Goal: Information Seeking & Learning: Check status

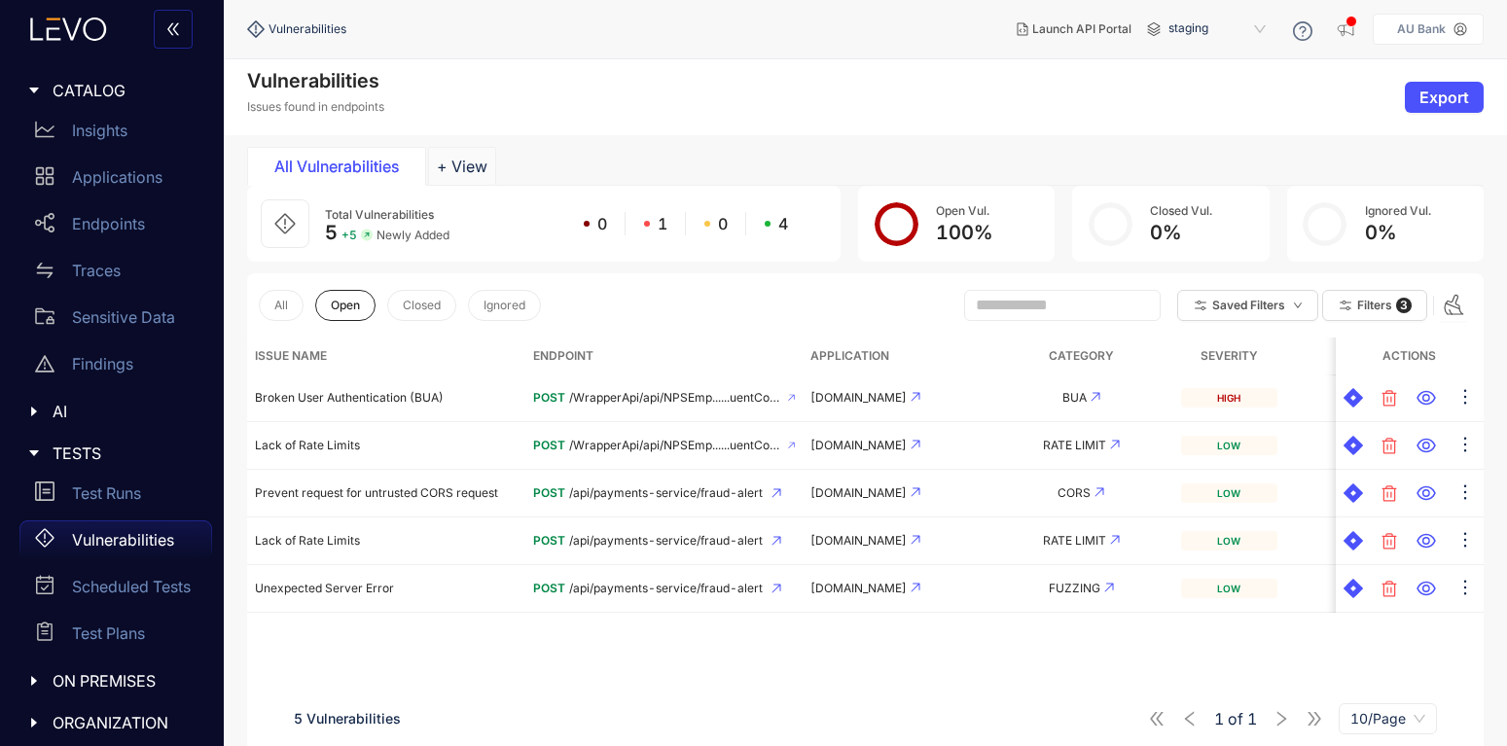
click at [137, 535] on p "Vulnerabilities" at bounding box center [123, 540] width 102 height 18
click at [291, 303] on button "All" at bounding box center [281, 305] width 45 height 31
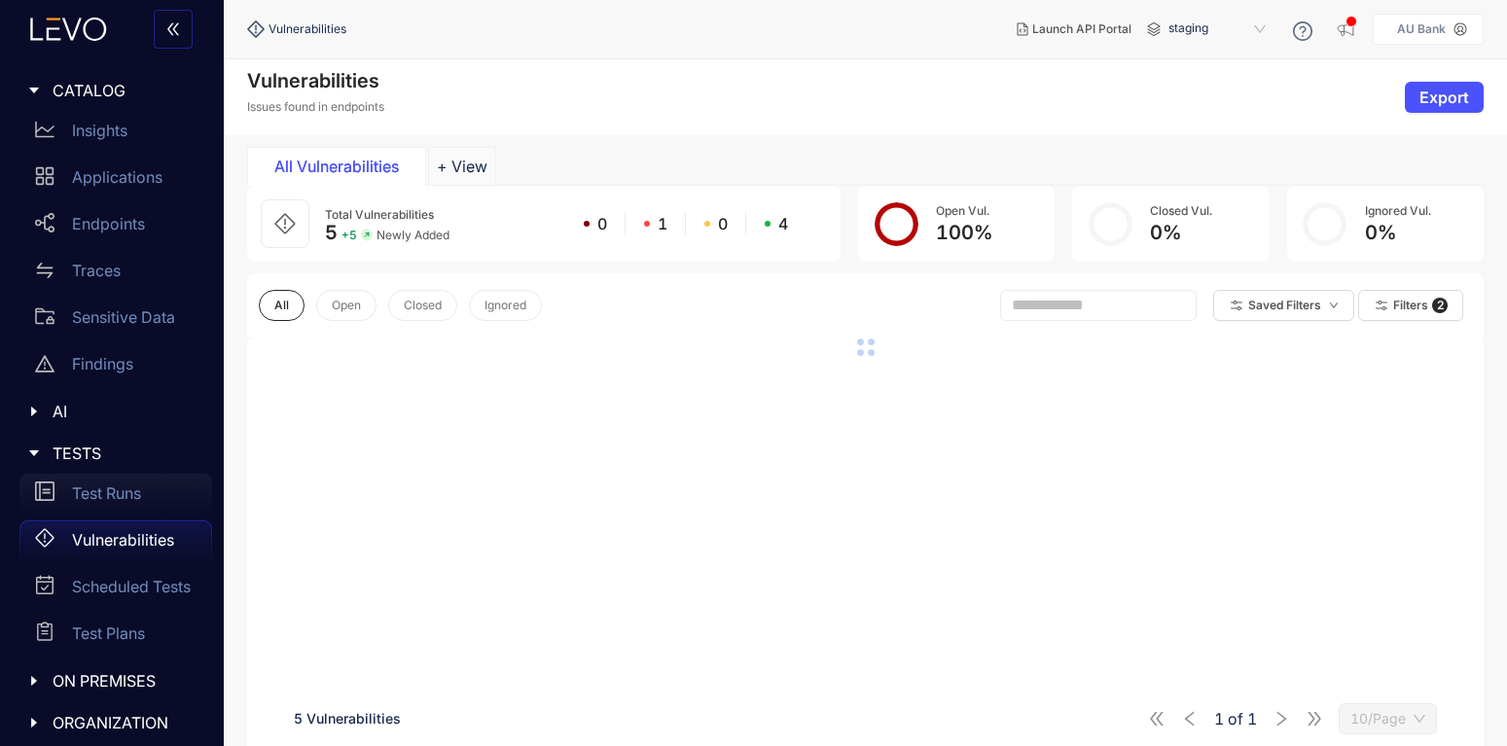
click at [103, 498] on p "Test Runs" at bounding box center [106, 494] width 69 height 18
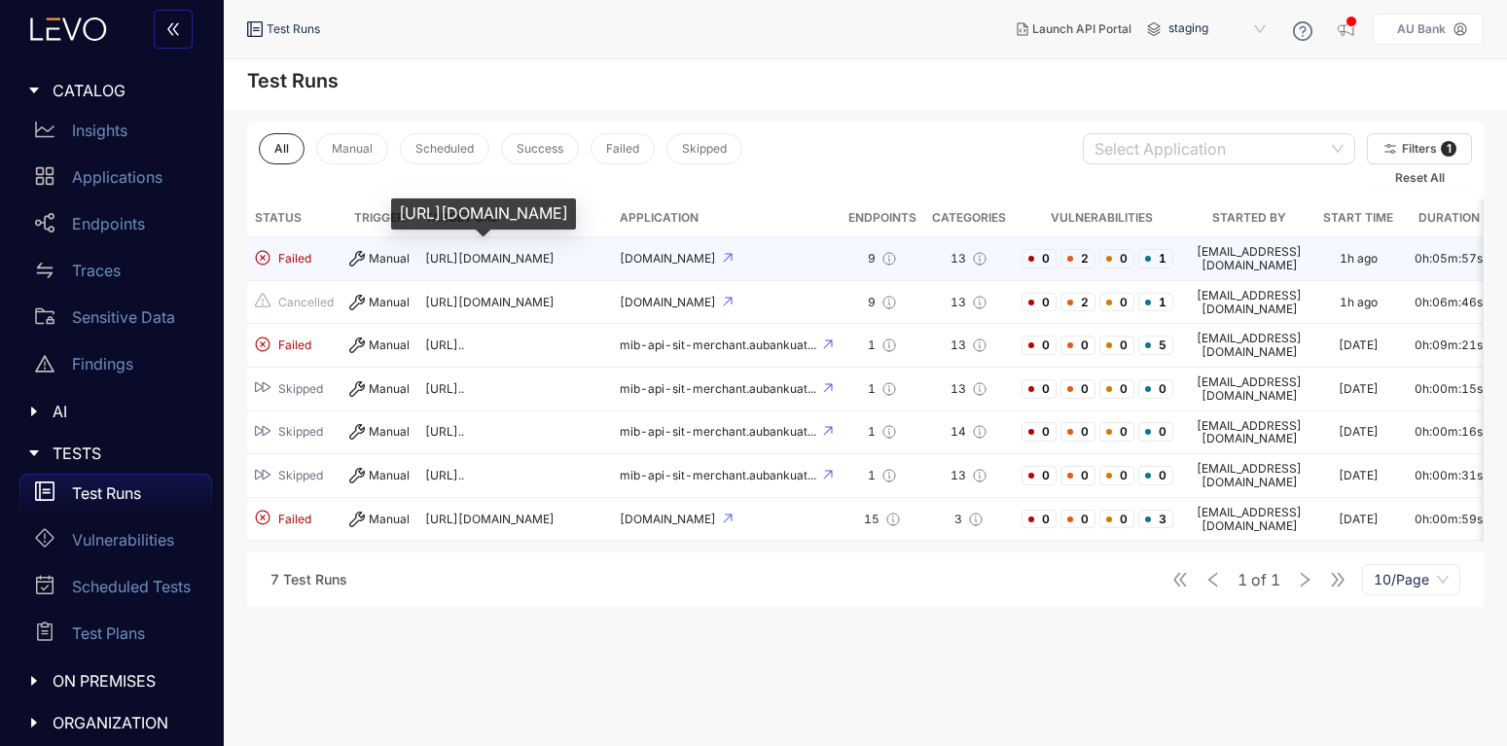
click at [465, 256] on span "[URL][DOMAIN_NAME]" at bounding box center [489, 258] width 129 height 15
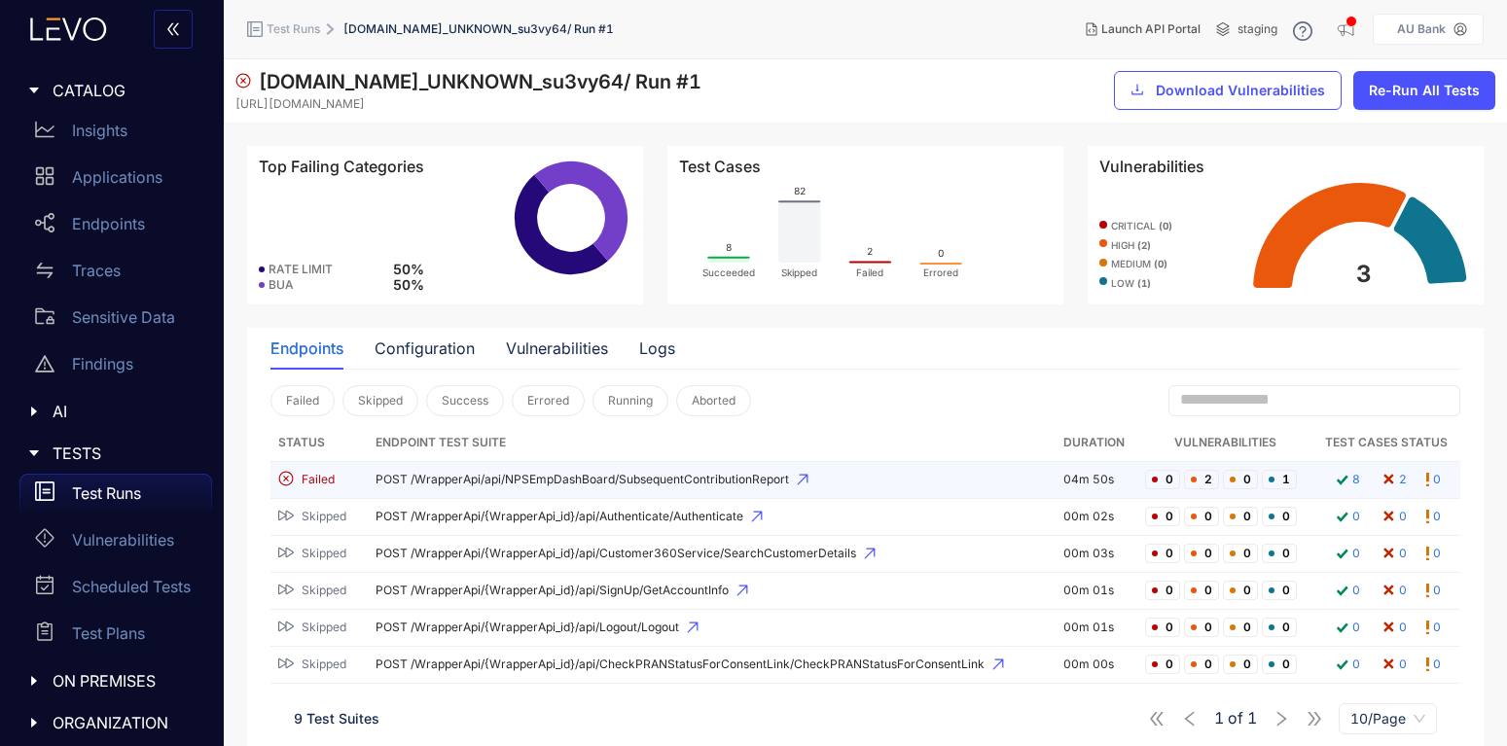
click at [449, 478] on span "POST /WrapperApi/api/NPSEmpDashBoard/SubsequentContributionReport" at bounding box center [712, 480] width 672 height 14
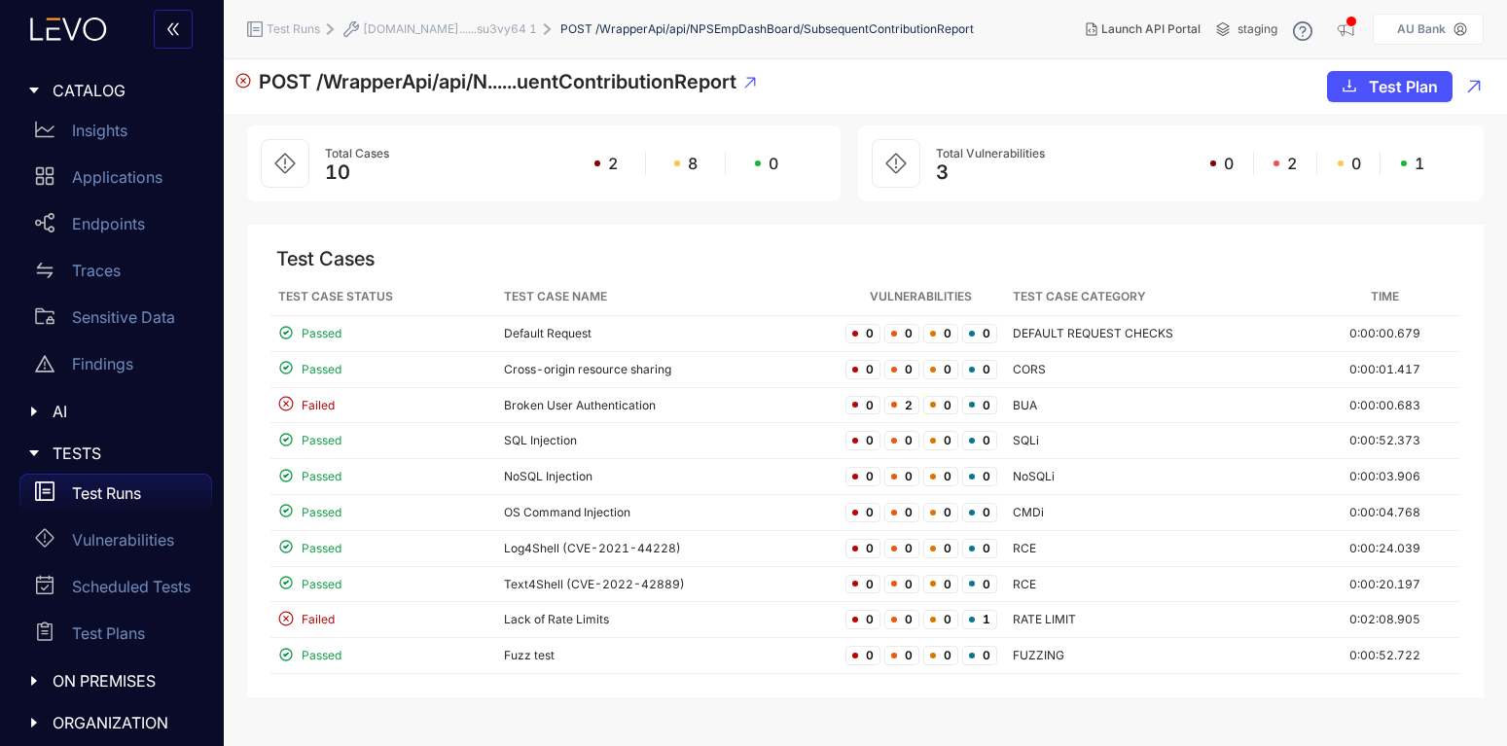
click at [80, 495] on p "Test Runs" at bounding box center [106, 494] width 69 height 18
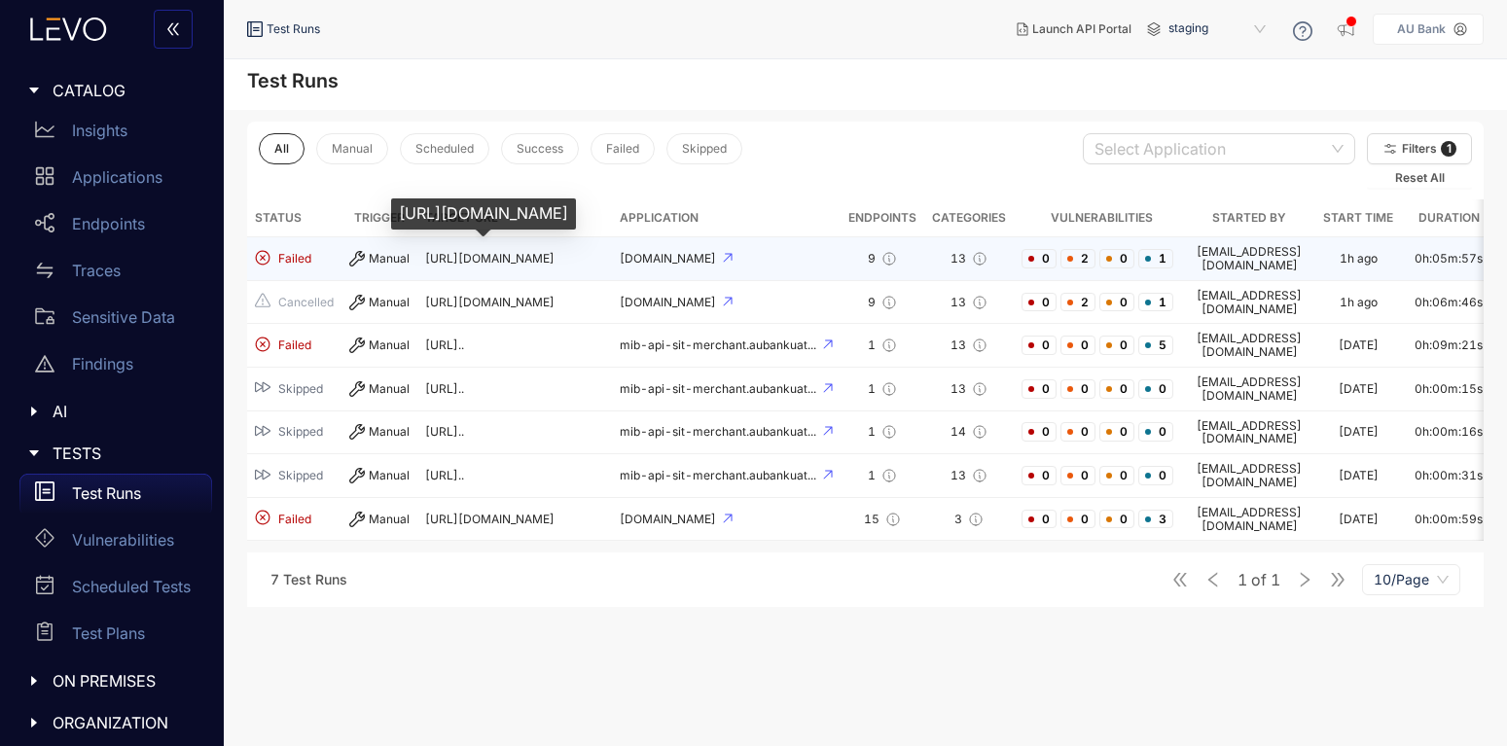
click at [491, 254] on span "[URL][DOMAIN_NAME]" at bounding box center [489, 258] width 129 height 15
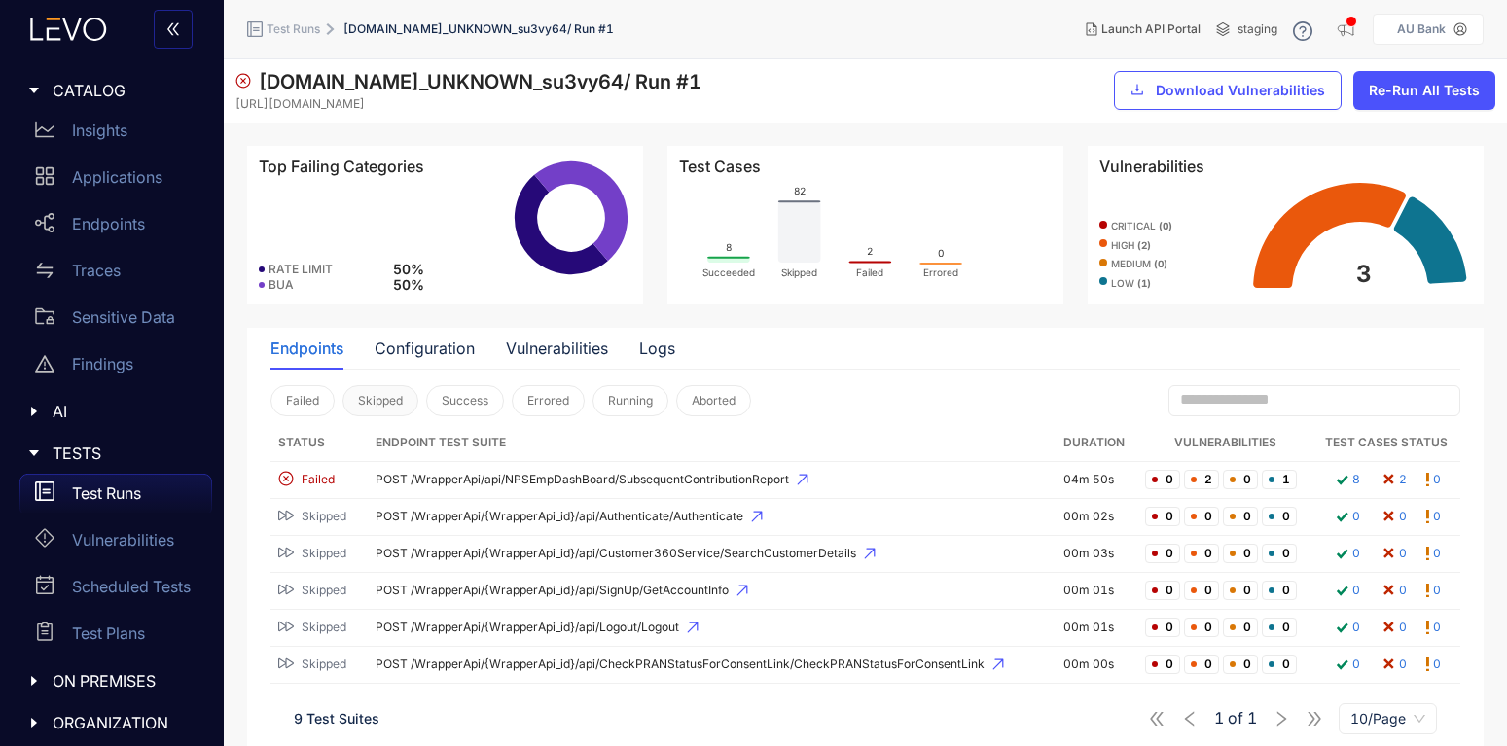
click at [380, 394] on span "Skipped" at bounding box center [380, 401] width 45 height 14
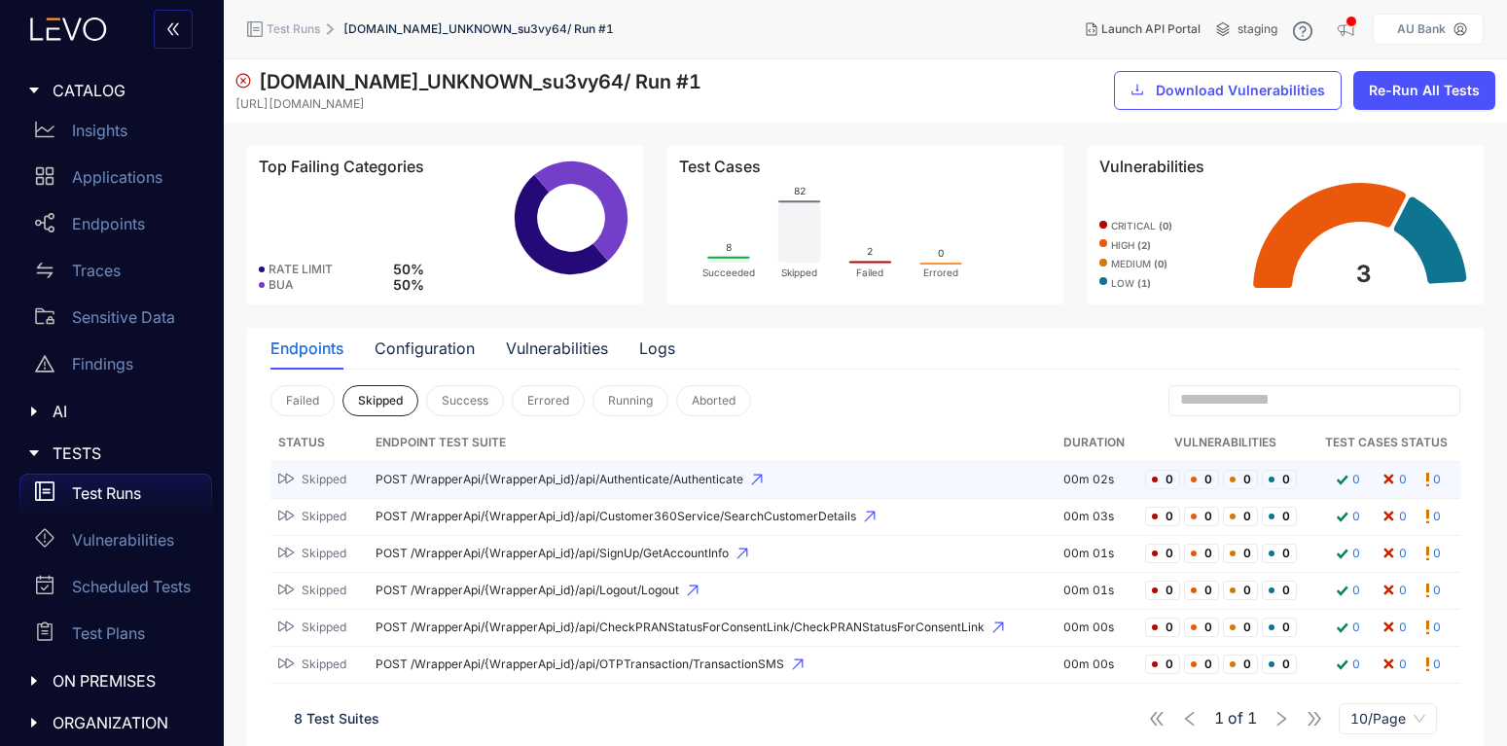
click at [325, 486] on span "Skipped" at bounding box center [324, 480] width 45 height 14
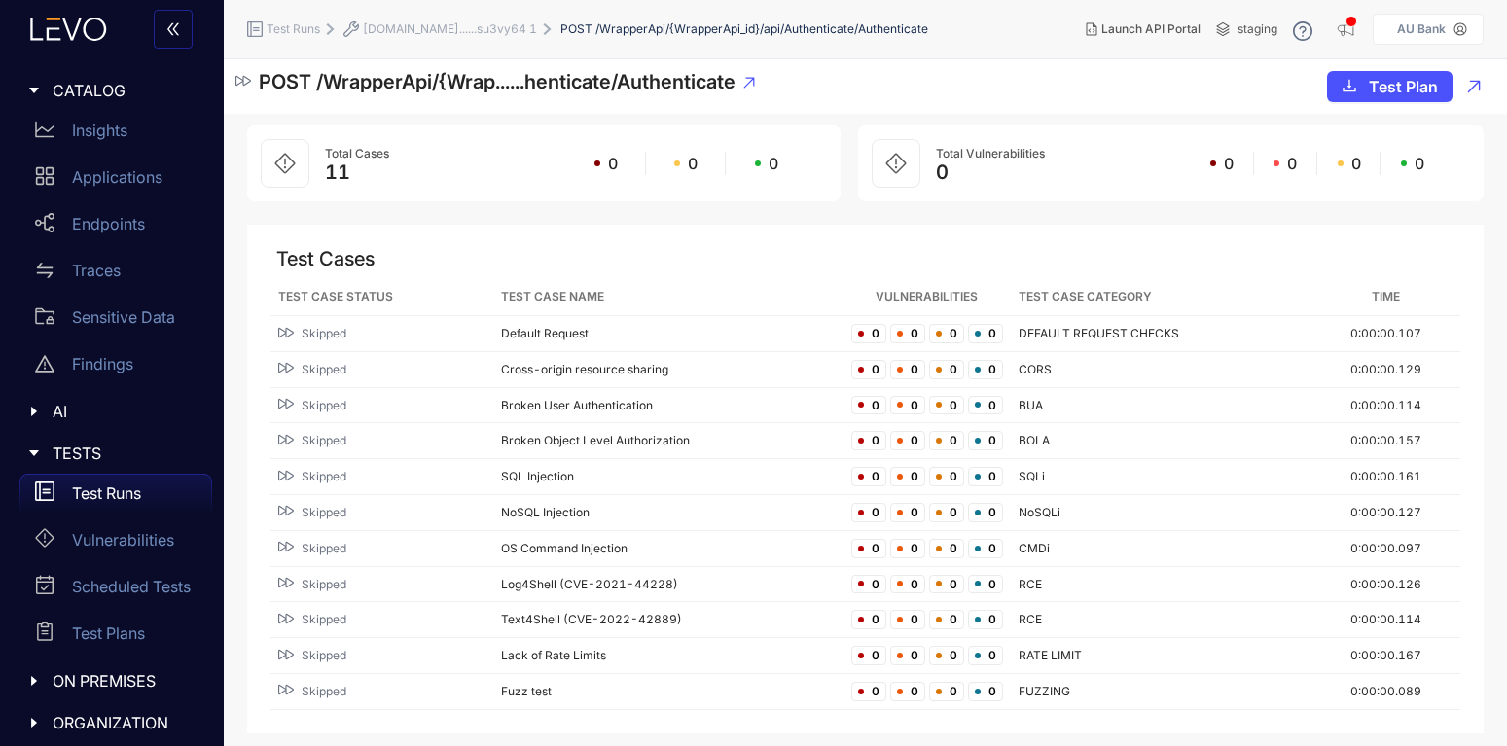
click at [240, 81] on icon at bounding box center [243, 81] width 16 height 16
click at [114, 489] on p "Test Runs" at bounding box center [106, 494] width 69 height 18
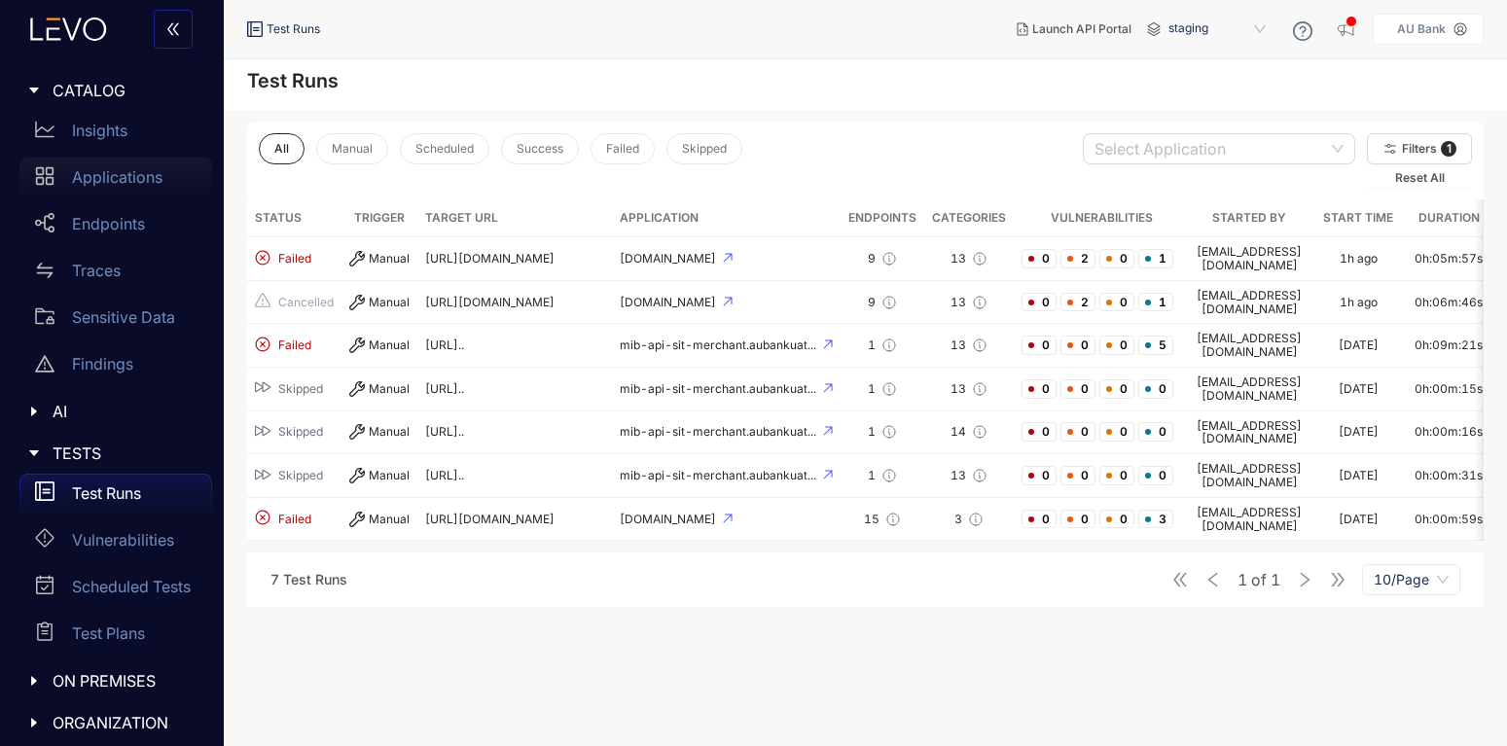
click at [123, 185] on p "Applications" at bounding box center [117, 177] width 90 height 18
